Goal: Information Seeking & Learning: Learn about a topic

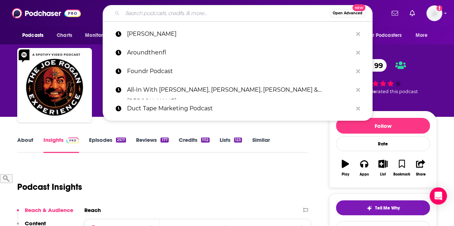
click at [186, 9] on input "Search podcasts, credits, & more..." at bounding box center [225, 13] width 207 height 11
paste input "Ear Biscuits With [PERSON_NAME] & Link"
type input "Ear Biscuits With [PERSON_NAME] & Link"
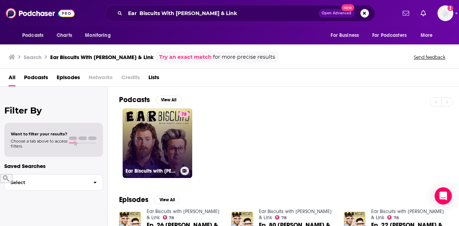
click at [164, 122] on link "78 Ear Biscuits with [PERSON_NAME] & Link" at bounding box center [158, 144] width 70 height 70
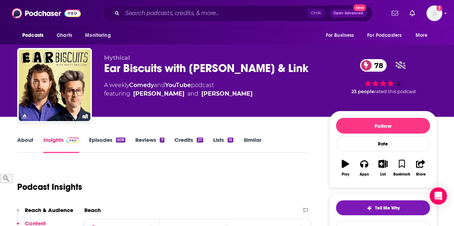
click at [98, 137] on link "Episodes 508" at bounding box center [107, 145] width 36 height 17
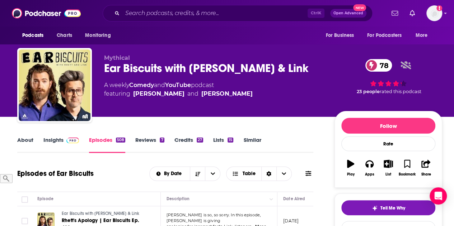
click at [95, 12] on div "Podcasts Charts Monitoring Ctrl K Open Advanced New For Business For Podcasters…" at bounding box center [227, 13] width 454 height 27
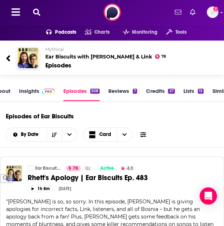
click at [39, 10] on icon at bounding box center [36, 12] width 7 height 7
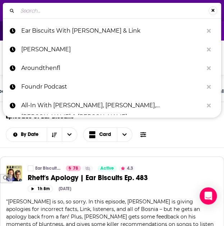
type input "Welcome To Night Vale"
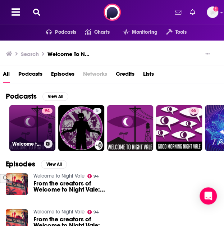
click at [28, 119] on link "94 Welcome to Night Vale" at bounding box center [32, 128] width 46 height 46
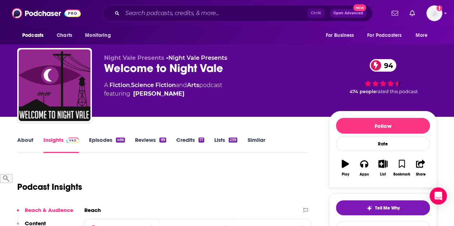
click at [22, 148] on link "About" at bounding box center [25, 145] width 16 height 17
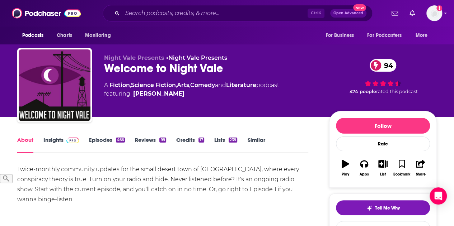
click at [57, 141] on link "Insights" at bounding box center [61, 145] width 36 height 17
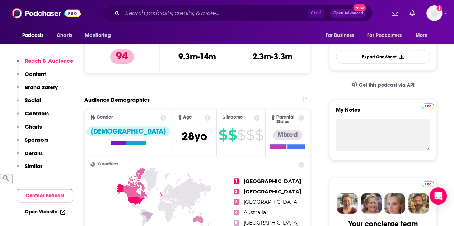
scroll to position [192, 0]
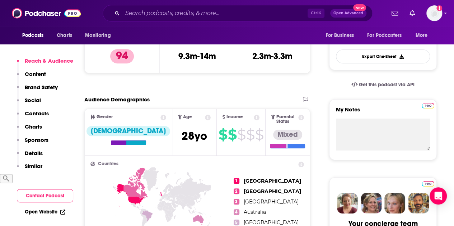
click at [35, 142] on p "Sponsors" at bounding box center [37, 140] width 24 height 7
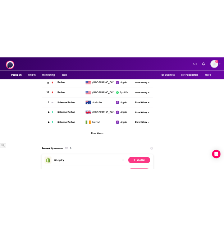
scroll to position [0, 0]
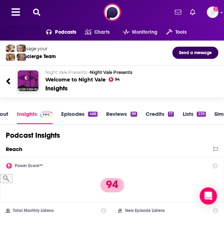
click at [37, 10] on icon at bounding box center [36, 12] width 7 height 7
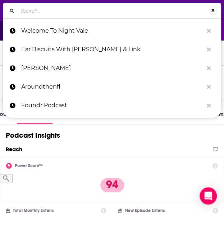
type input "The Adventure Zone"
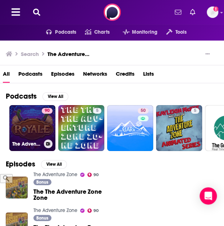
click at [30, 118] on link "90 The Adventure Zone" at bounding box center [32, 128] width 46 height 46
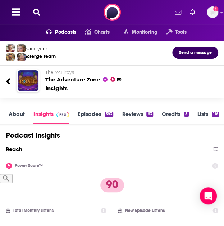
scroll to position [20, 0]
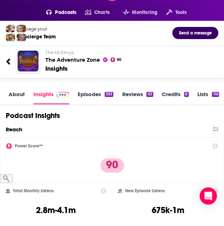
click at [14, 94] on link "About" at bounding box center [17, 98] width 16 height 14
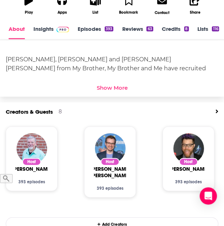
scroll to position [259, 0]
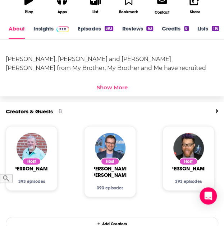
click at [108, 84] on div "Show More" at bounding box center [112, 87] width 31 height 7
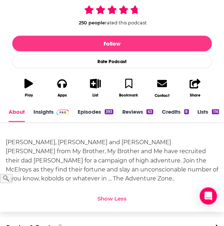
scroll to position [88, 0]
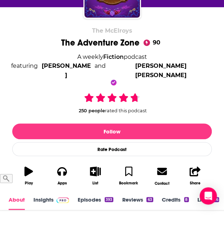
click at [52, 196] on link "Insights" at bounding box center [51, 203] width 36 height 14
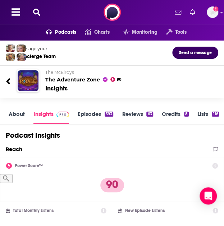
click at [39, 12] on icon at bounding box center [36, 12] width 7 height 7
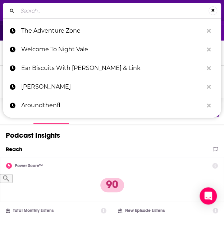
click at [51, 10] on input "Search..." at bounding box center [113, 10] width 191 height 11
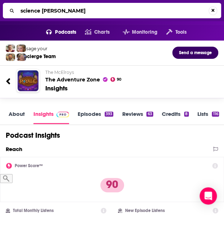
type input "science [DATE]"
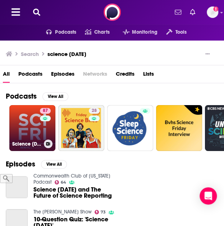
click at [31, 125] on link "87 Science [DATE]" at bounding box center [32, 128] width 46 height 46
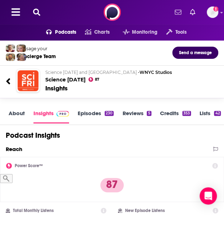
click at [36, 10] on icon at bounding box center [36, 12] width 7 height 7
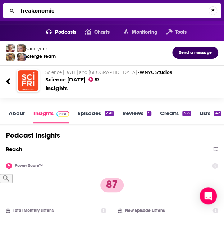
type input "freakonomics"
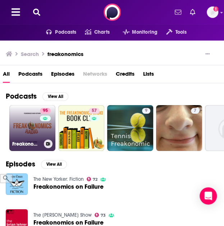
click at [31, 126] on link "95 Freakonomics Radio" at bounding box center [32, 128] width 46 height 46
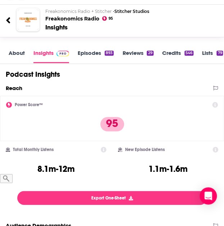
scroll to position [5, 0]
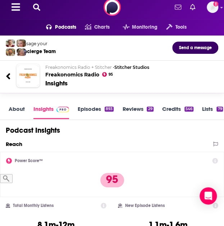
click at [17, 110] on link "About" at bounding box center [17, 113] width 16 height 14
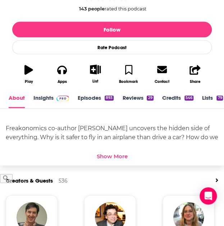
scroll to position [176, 0]
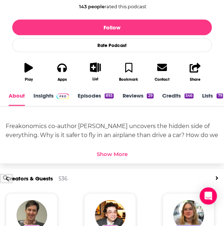
click at [117, 155] on div "Show More" at bounding box center [112, 154] width 31 height 7
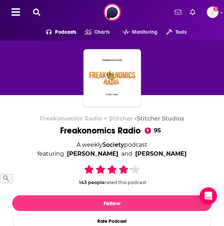
scroll to position [116, 0]
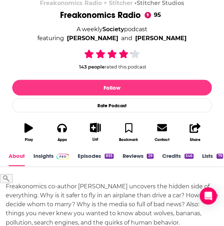
click at [51, 155] on link "Insights" at bounding box center [51, 160] width 36 height 14
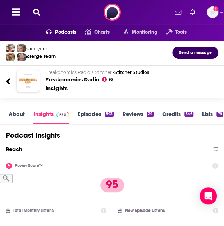
click at [42, 12] on div "Podcasts Charts Monitoring Tools For Business For Podcasters More Add a profile…" at bounding box center [112, 12] width 224 height 24
click at [36, 13] on icon at bounding box center [36, 12] width 7 height 7
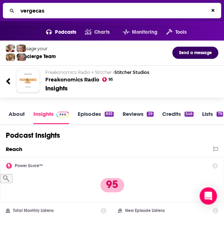
type input "vergecast"
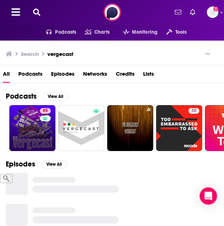
click at [29, 127] on link "85" at bounding box center [32, 128] width 46 height 46
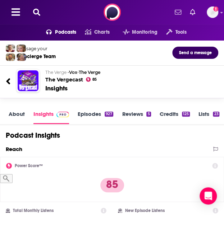
click at [37, 10] on icon at bounding box center [36, 12] width 7 height 7
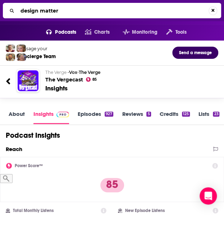
type input "design matters"
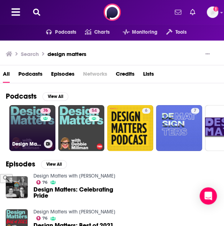
click at [19, 130] on link "76 Design Matters with [PERSON_NAME]" at bounding box center [32, 128] width 46 height 46
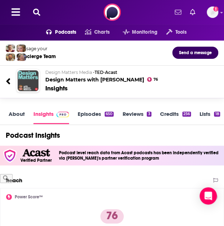
click at [38, 8] on div "Podcasts Charts Monitoring Tools For Business For Podcasters More Add a profile…" at bounding box center [112, 12] width 224 height 24
click at [37, 11] on icon at bounding box center [36, 12] width 7 height 7
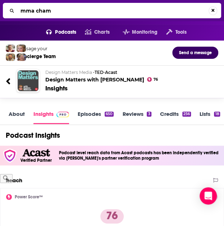
type input "mma"
type input "[PERSON_NAME]"
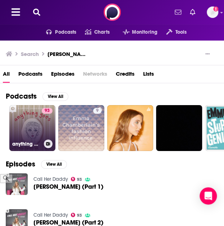
click at [39, 117] on link "93 anything goes with [PERSON_NAME]" at bounding box center [32, 128] width 46 height 46
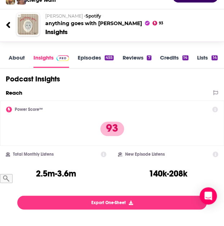
scroll to position [35, 0]
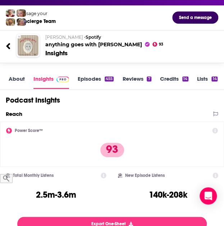
click at [17, 81] on link "About" at bounding box center [17, 82] width 16 height 14
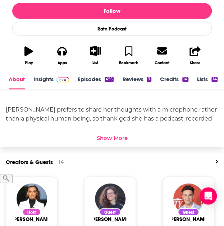
scroll to position [202, 0]
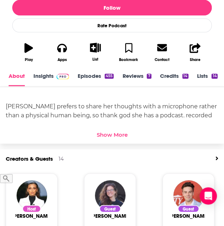
click at [117, 135] on div "Show More" at bounding box center [112, 134] width 31 height 7
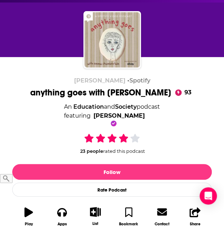
scroll to position [0, 0]
